Goal: Transaction & Acquisition: Subscribe to service/newsletter

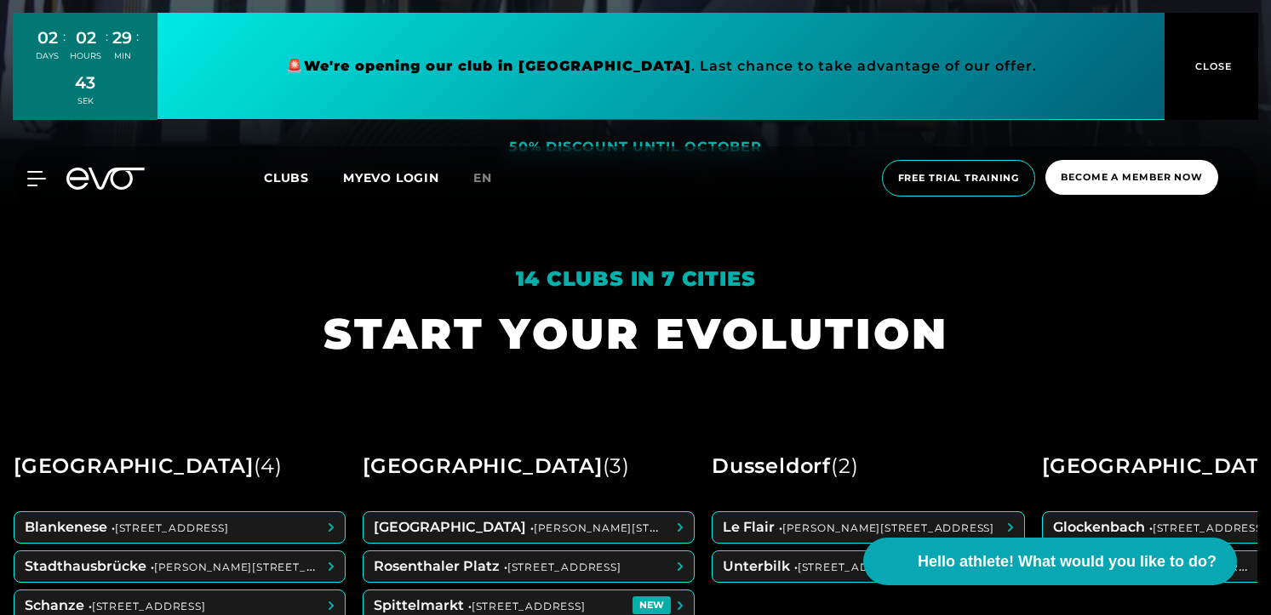
scroll to position [538, 0]
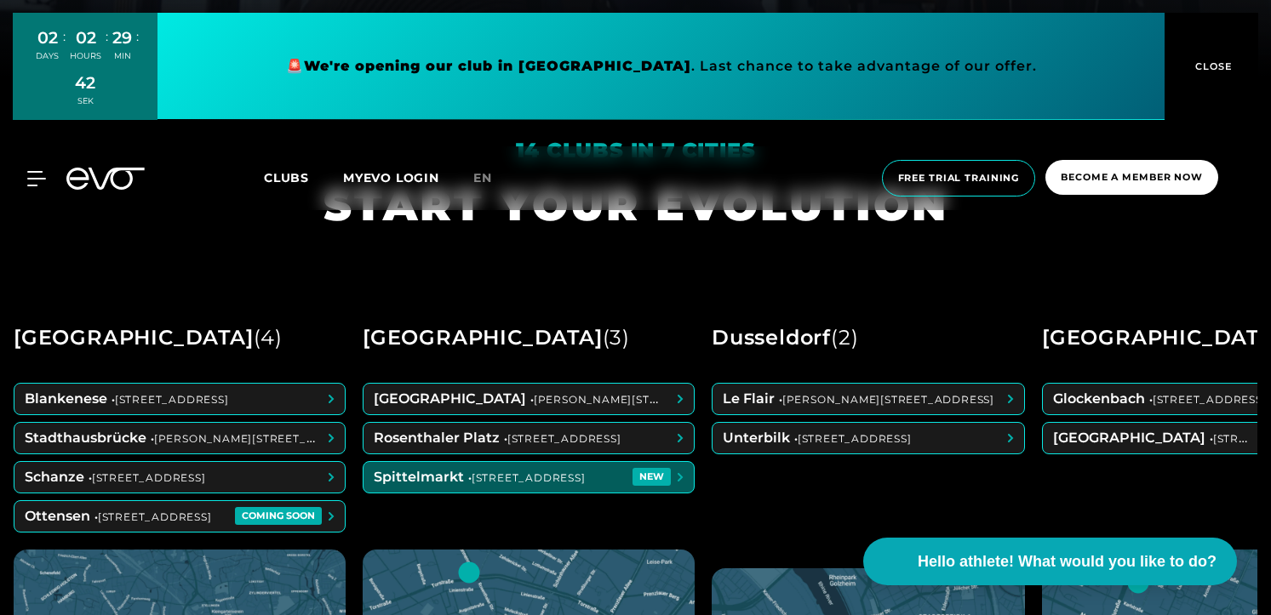
click at [508, 493] on div "Spittelmarkt • [STREET_ADDRESS]" at bounding box center [529, 477] width 332 height 32
click at [508, 480] on span at bounding box center [528, 477] width 330 height 31
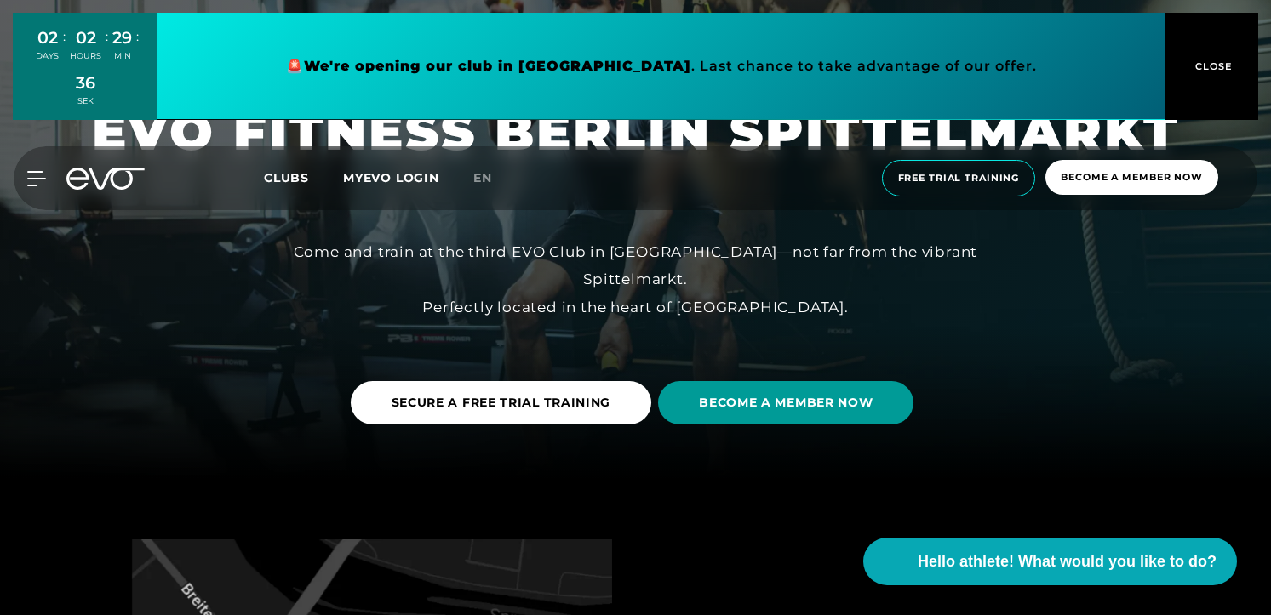
scroll to position [135, 0]
click at [798, 413] on span "BECOME A MEMBER NOW" at bounding box center [785, 402] width 255 height 43
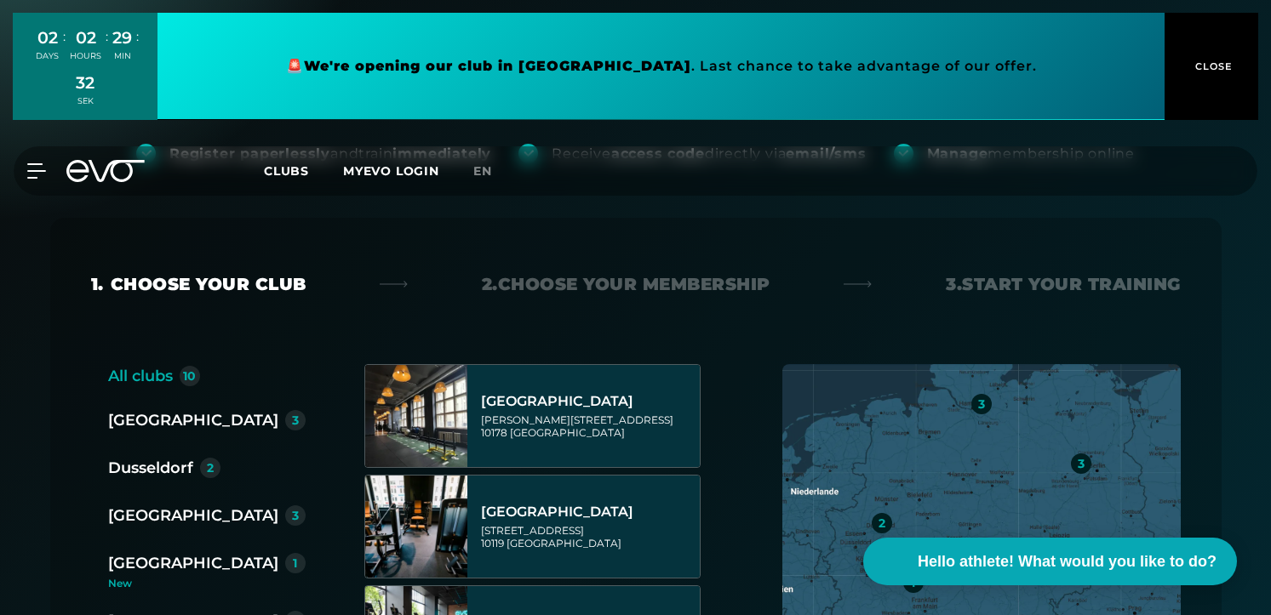
scroll to position [186, 0]
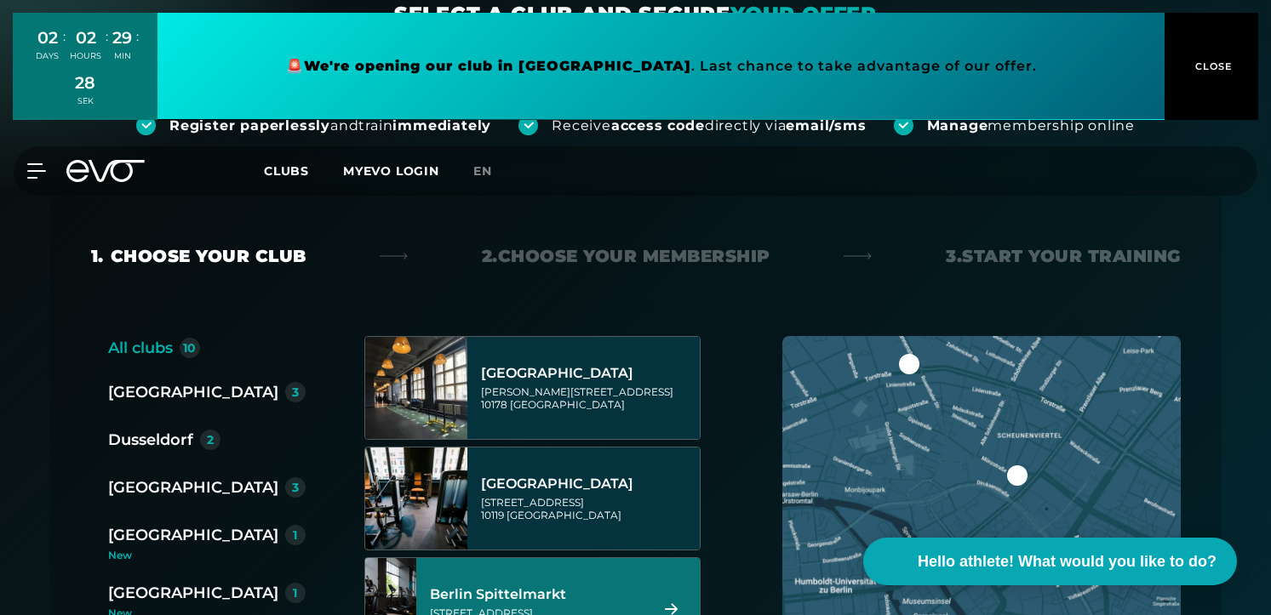
click at [632, 605] on div "[GEOGRAPHIC_DATA][STREET_ADDRESS]" at bounding box center [537, 609] width 214 height 75
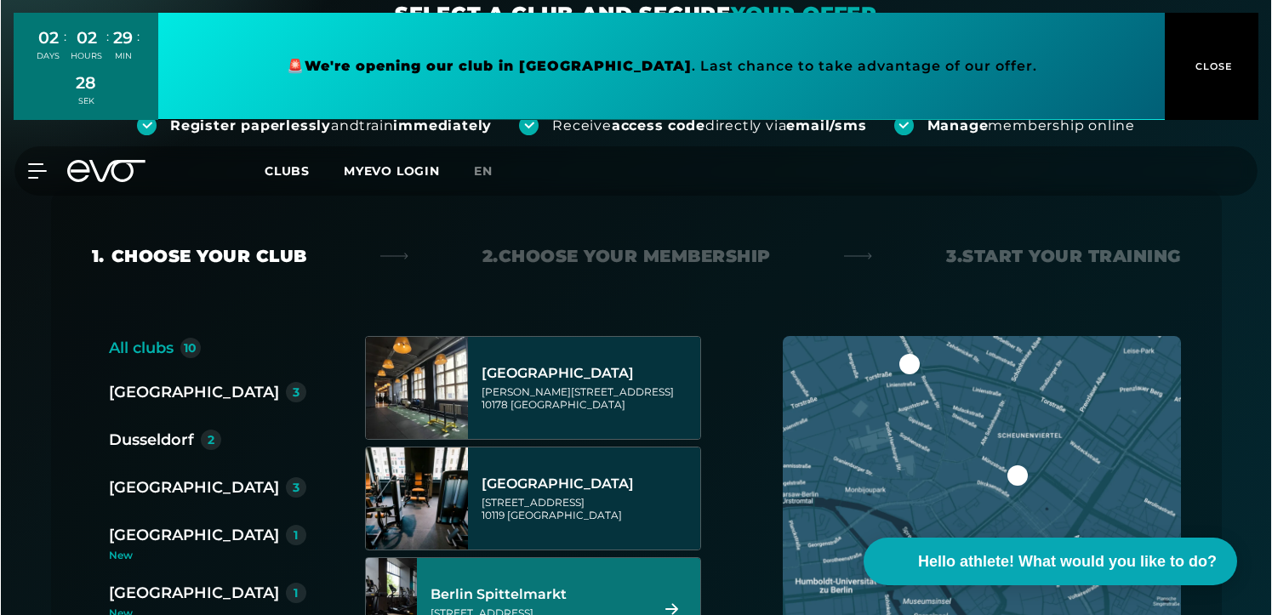
scroll to position [0, 0]
